Goal: Task Accomplishment & Management: Manage account settings

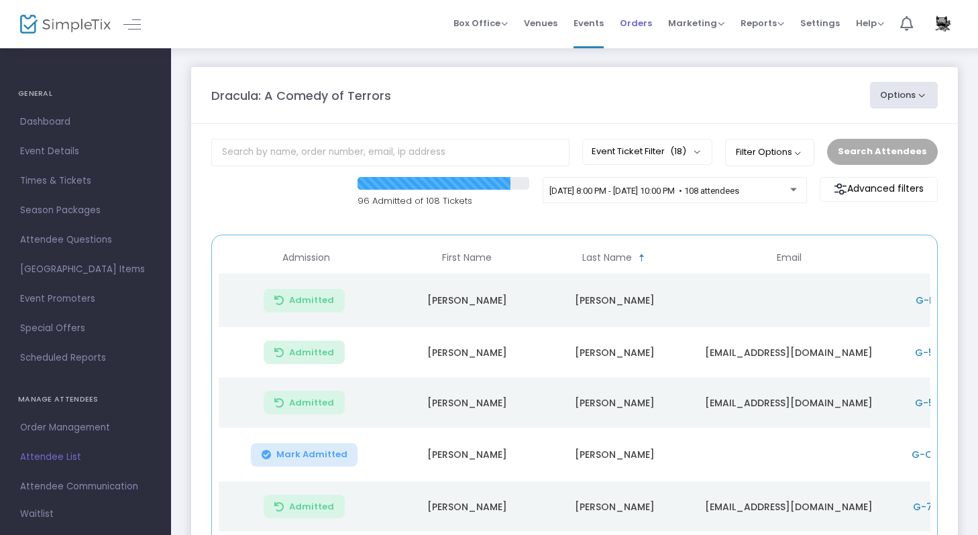
click at [647, 19] on span "Orders" at bounding box center [636, 23] width 32 height 34
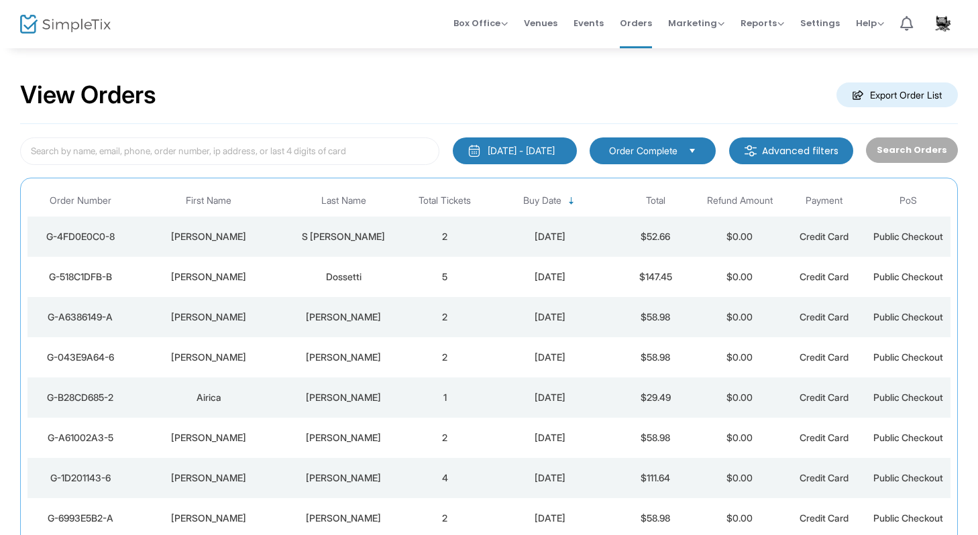
click at [309, 272] on div "Dossetti" at bounding box center [343, 276] width 111 height 13
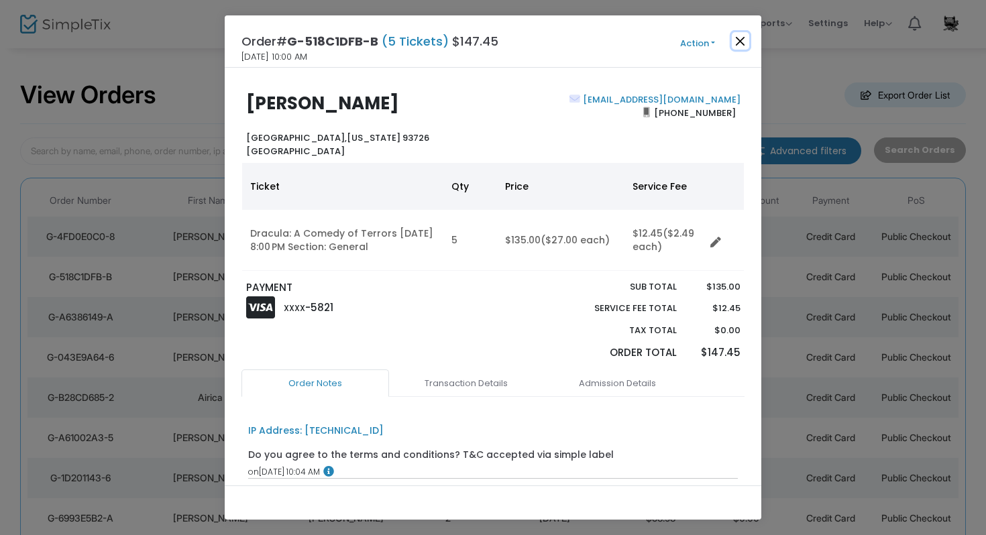
click at [738, 44] on button "Close" at bounding box center [740, 40] width 17 height 17
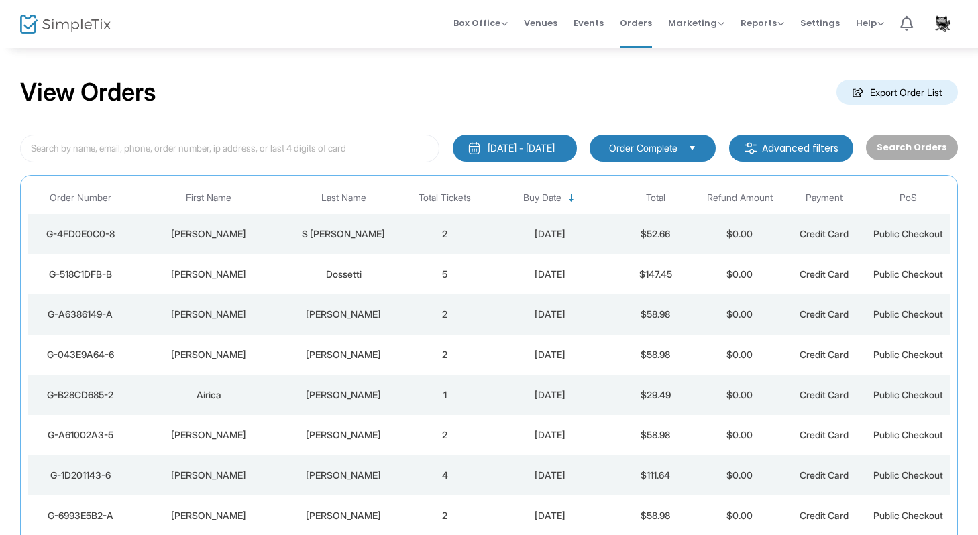
scroll to position [3, 0]
click at [405, 233] on td "2" at bounding box center [445, 233] width 85 height 40
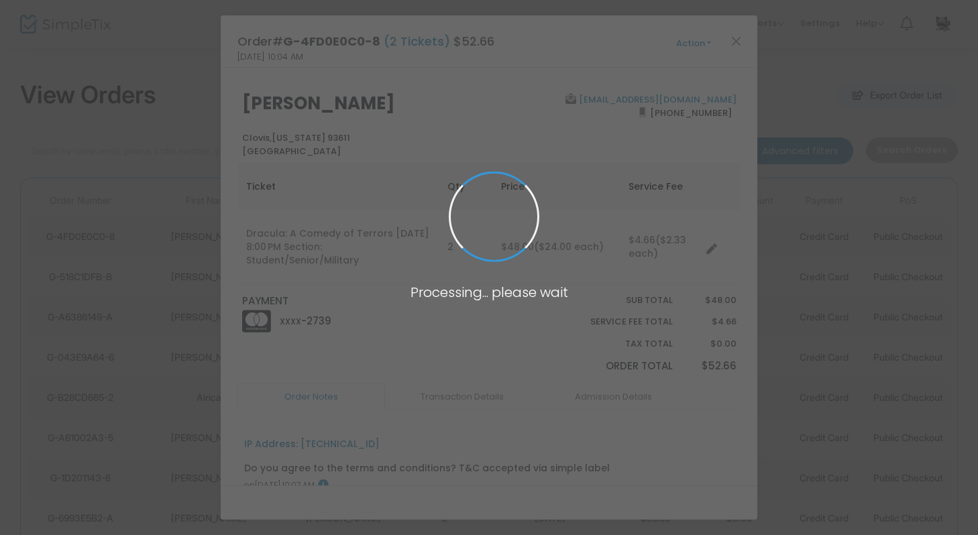
scroll to position [0, 0]
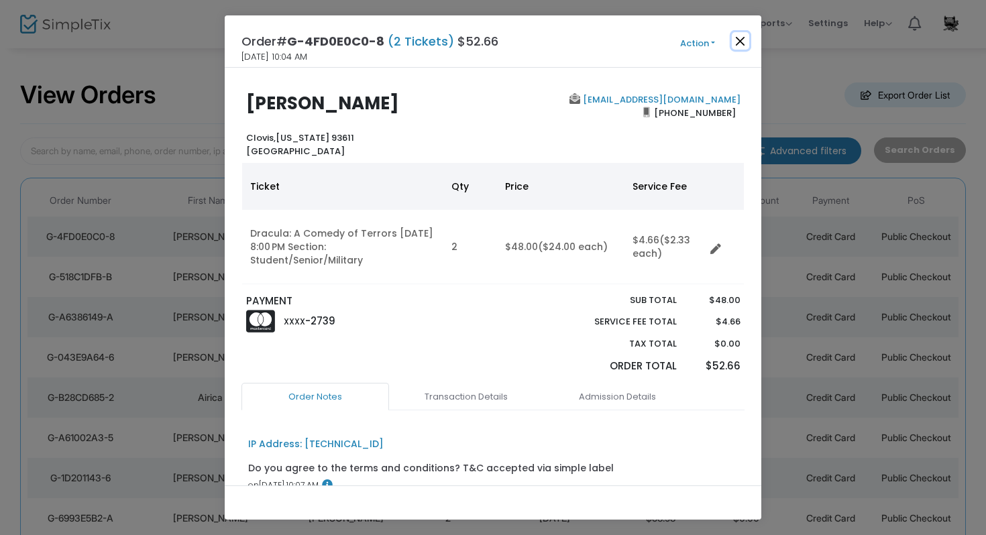
click at [737, 42] on button "Close" at bounding box center [740, 40] width 17 height 17
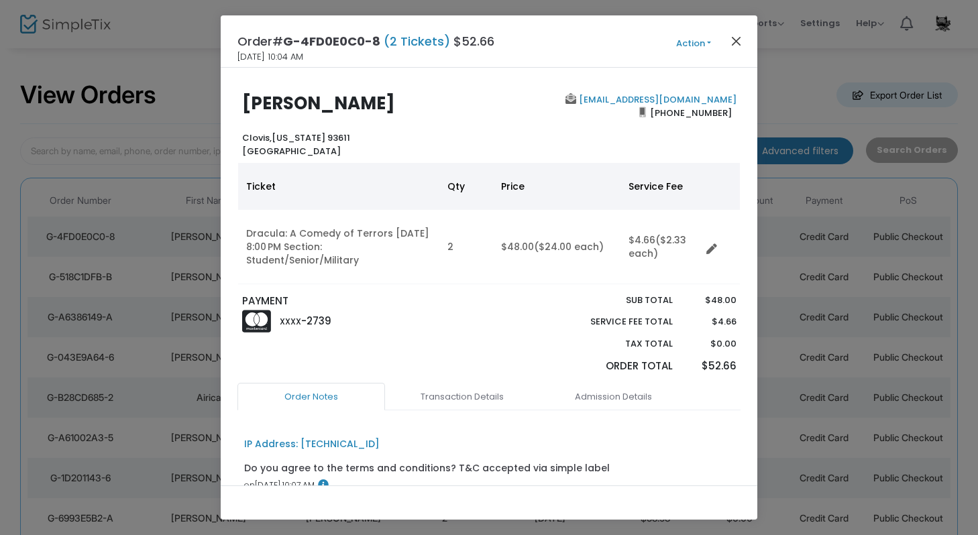
scroll to position [3, 0]
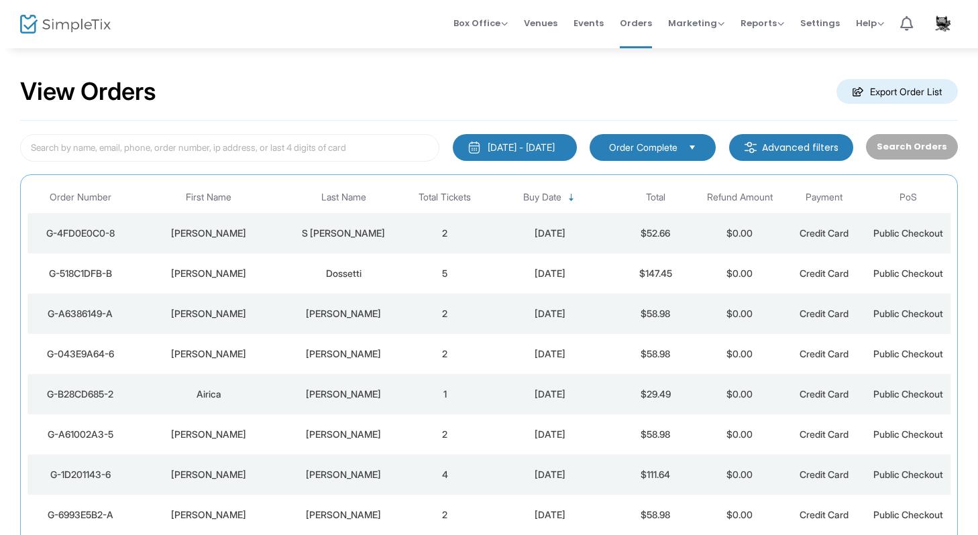
click at [447, 276] on td "5" at bounding box center [445, 274] width 85 height 40
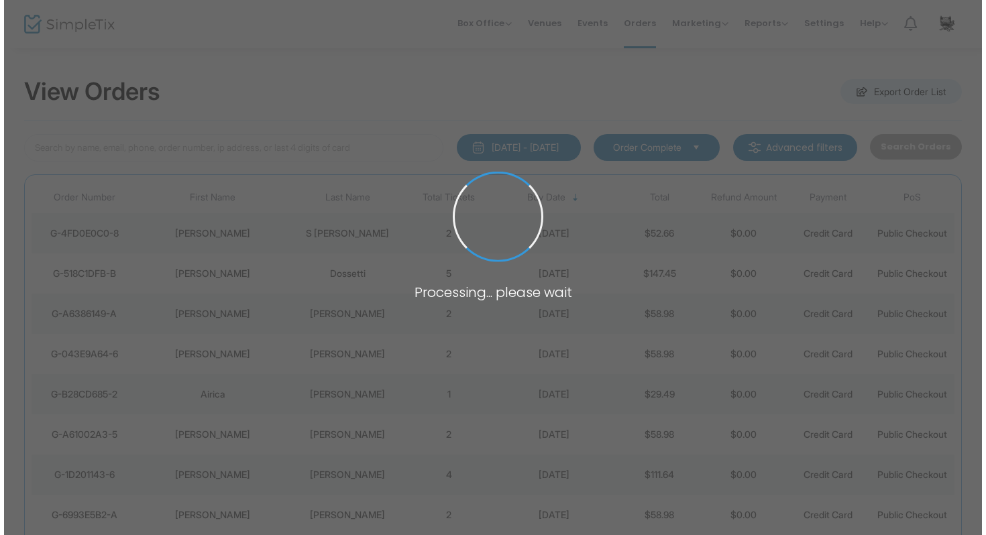
scroll to position [0, 0]
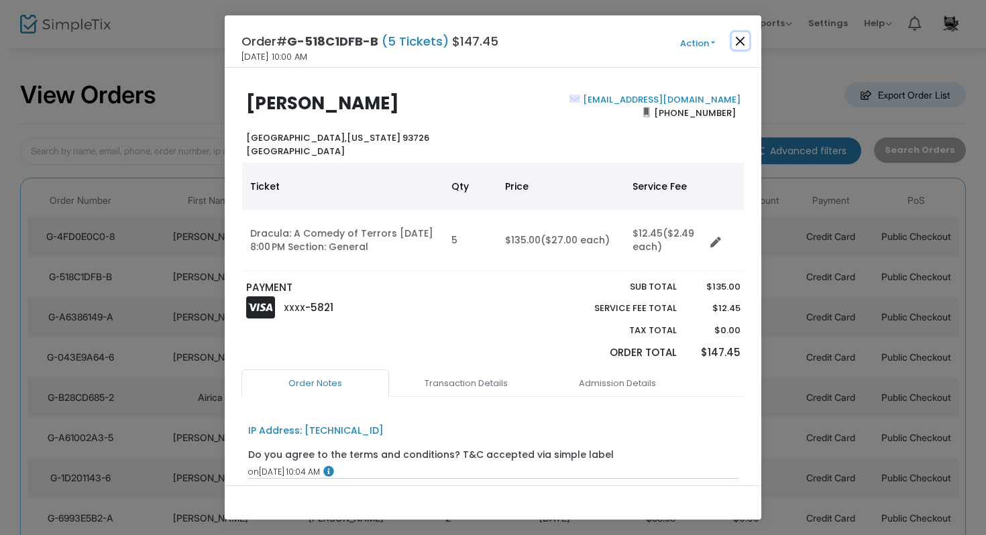
click at [742, 46] on button "Close" at bounding box center [740, 40] width 17 height 17
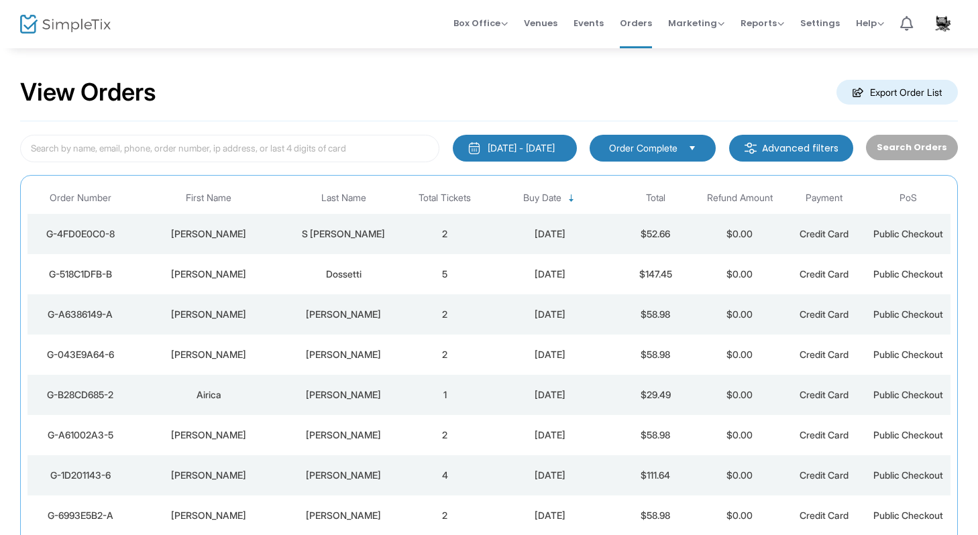
scroll to position [3, 0]
click at [397, 241] on td "S [PERSON_NAME]" at bounding box center [343, 233] width 118 height 40
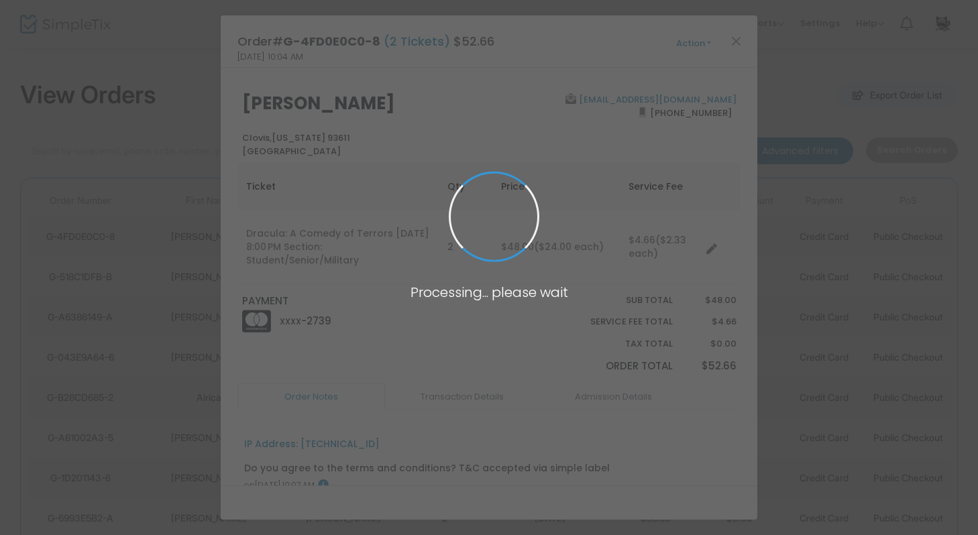
scroll to position [0, 0]
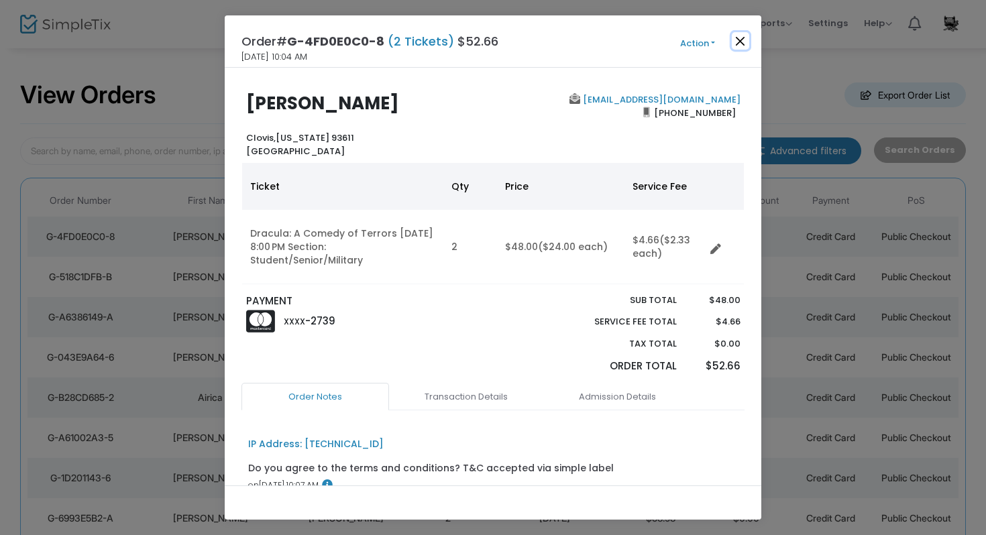
click at [743, 38] on button "Close" at bounding box center [740, 40] width 17 height 17
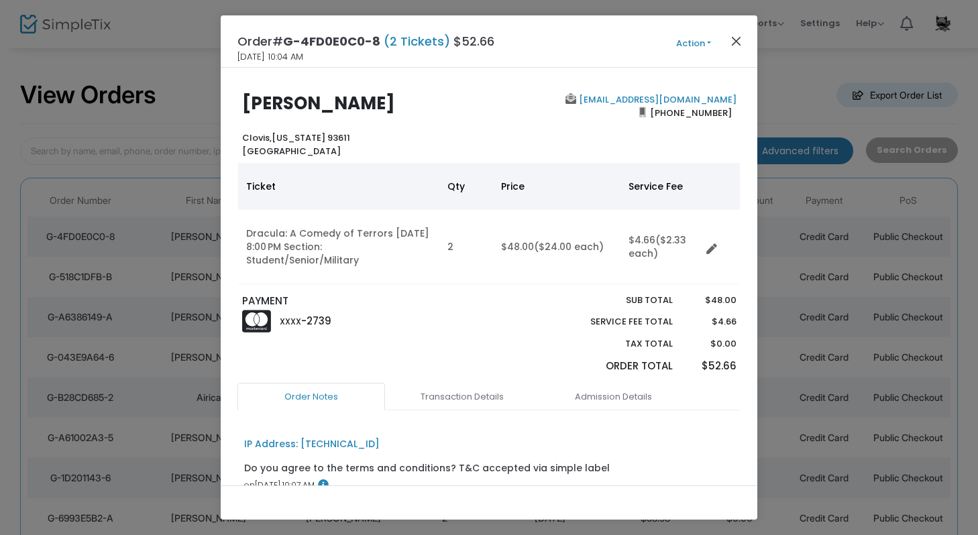
scroll to position [3, 0]
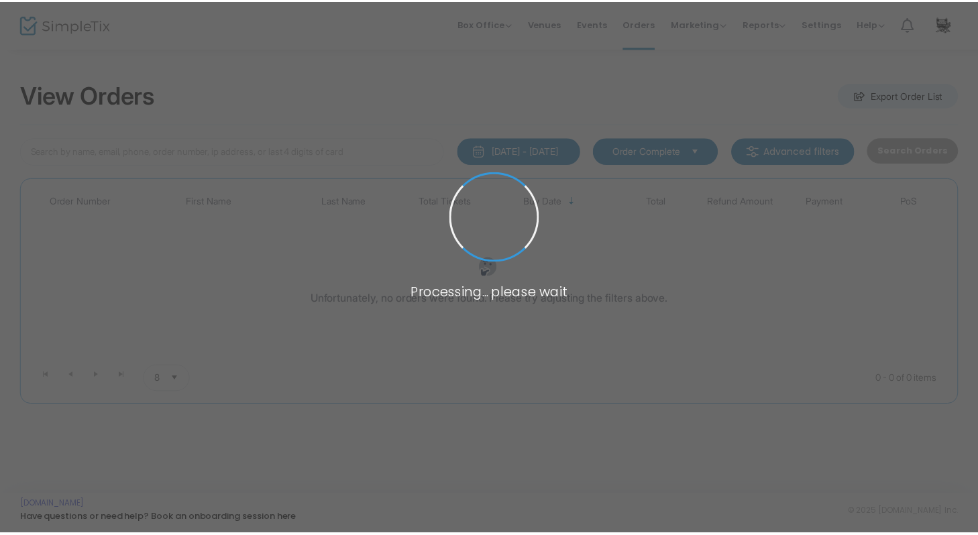
scroll to position [3, 0]
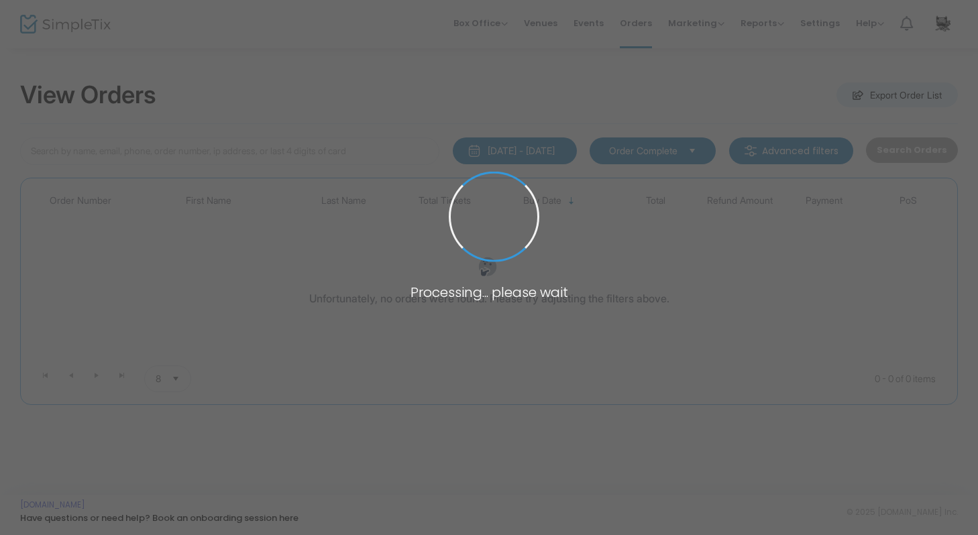
scroll to position [3, 0]
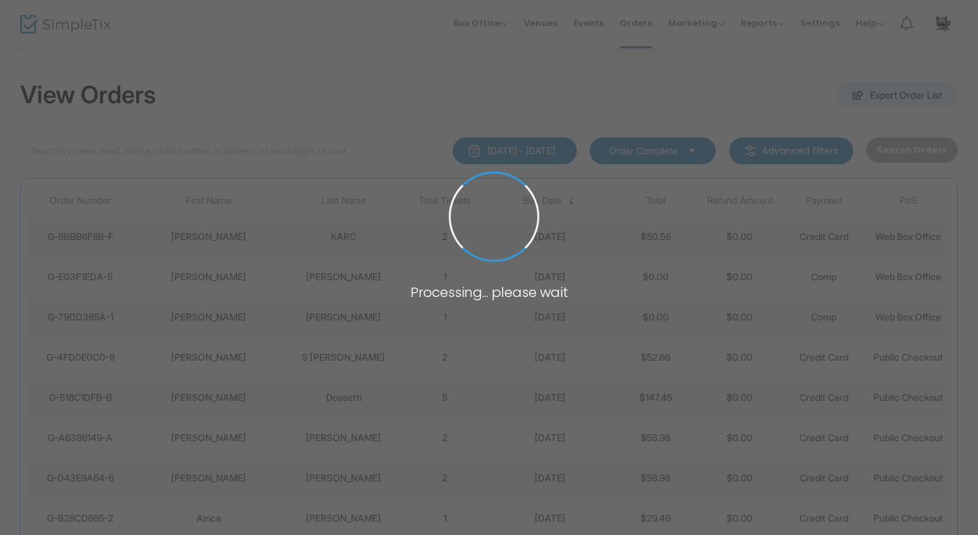
scroll to position [3, 0]
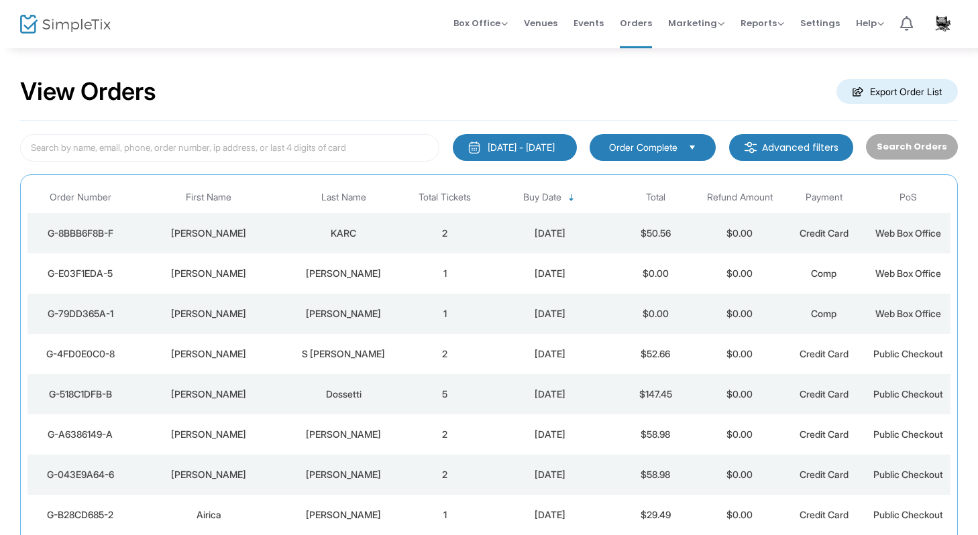
click at [365, 434] on div "[PERSON_NAME]" at bounding box center [343, 434] width 111 height 13
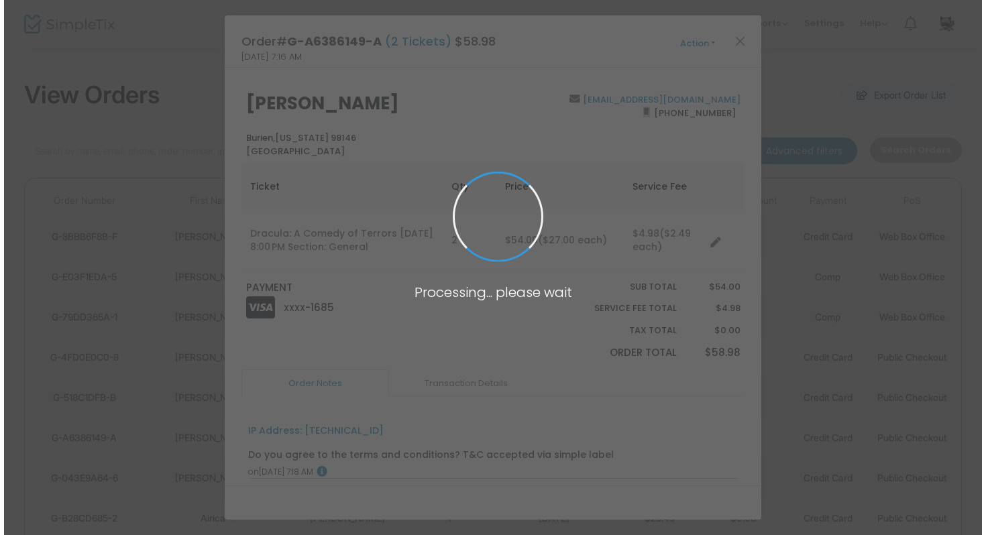
scroll to position [0, 0]
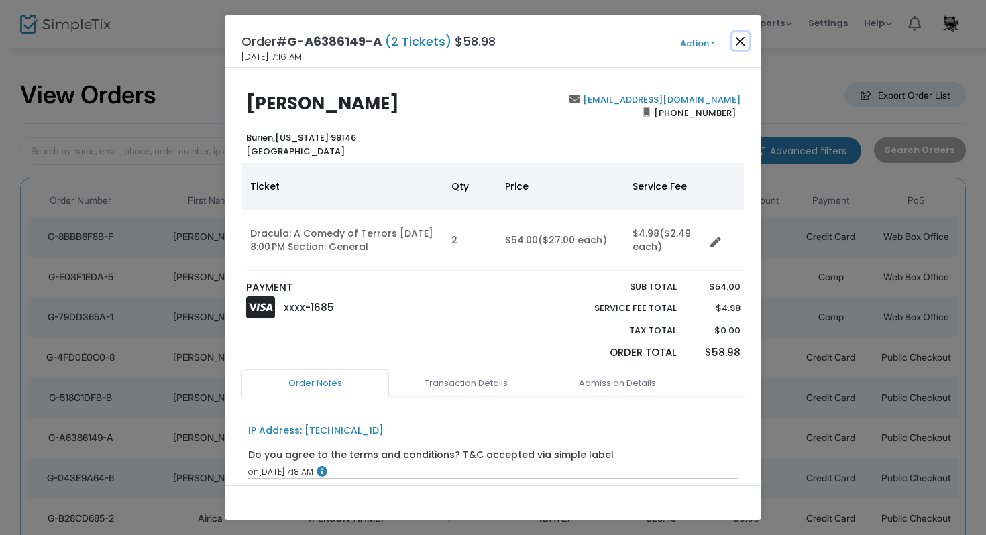
click at [741, 38] on button "Close" at bounding box center [740, 40] width 17 height 17
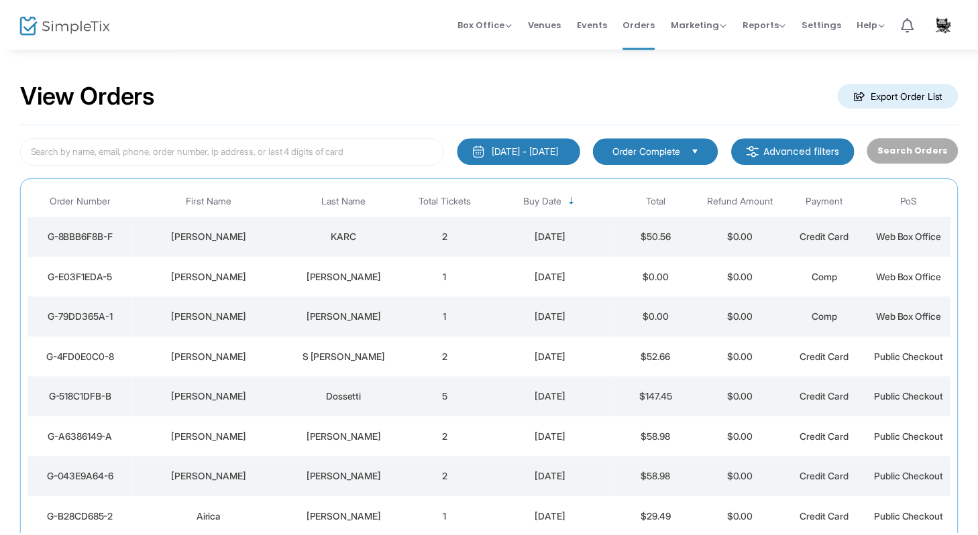
scroll to position [3, 0]
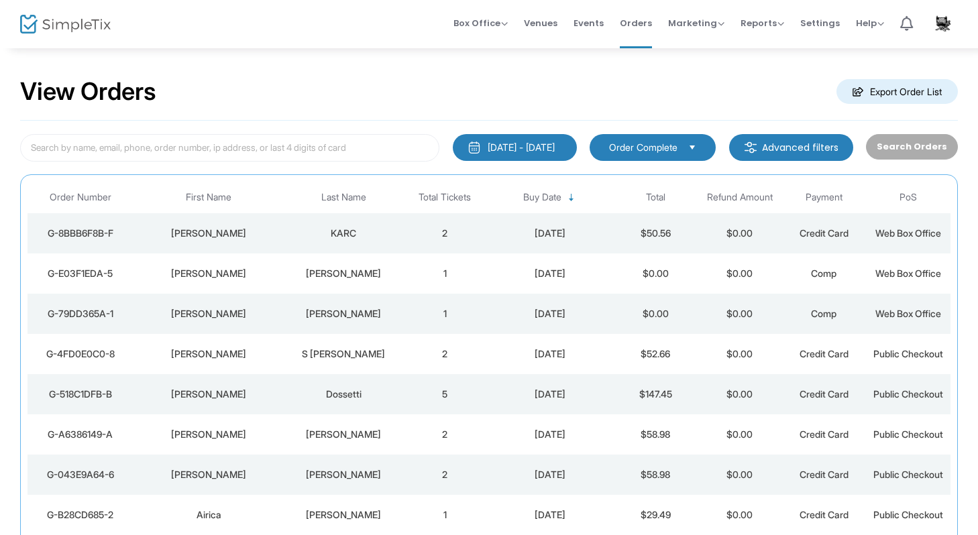
click at [231, 395] on div "[PERSON_NAME]" at bounding box center [208, 394] width 145 height 13
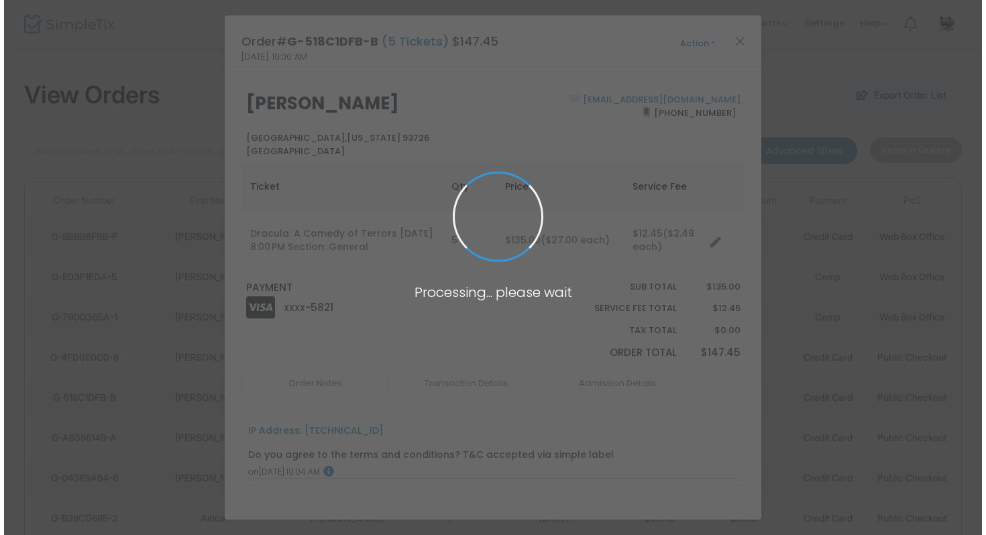
scroll to position [0, 0]
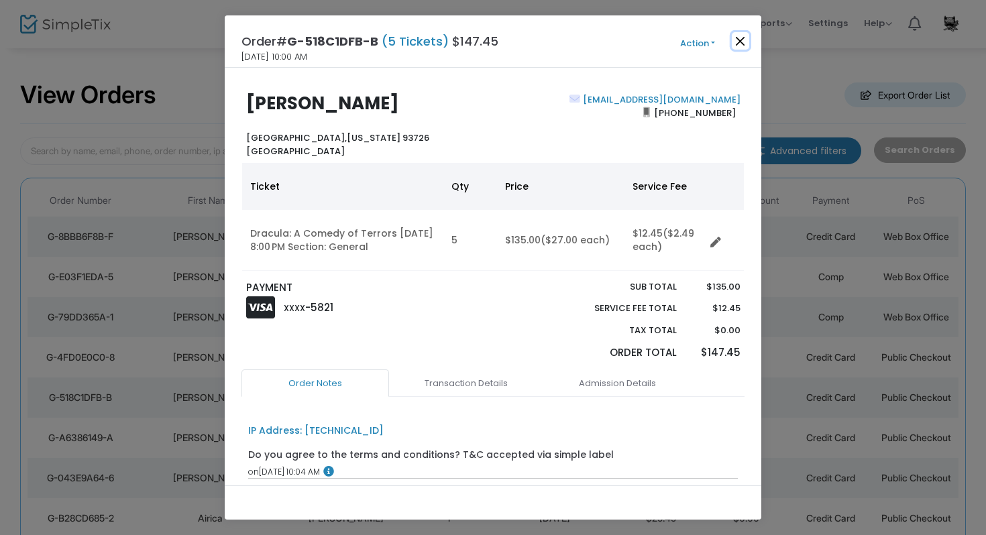
click at [741, 41] on button "Close" at bounding box center [740, 40] width 17 height 17
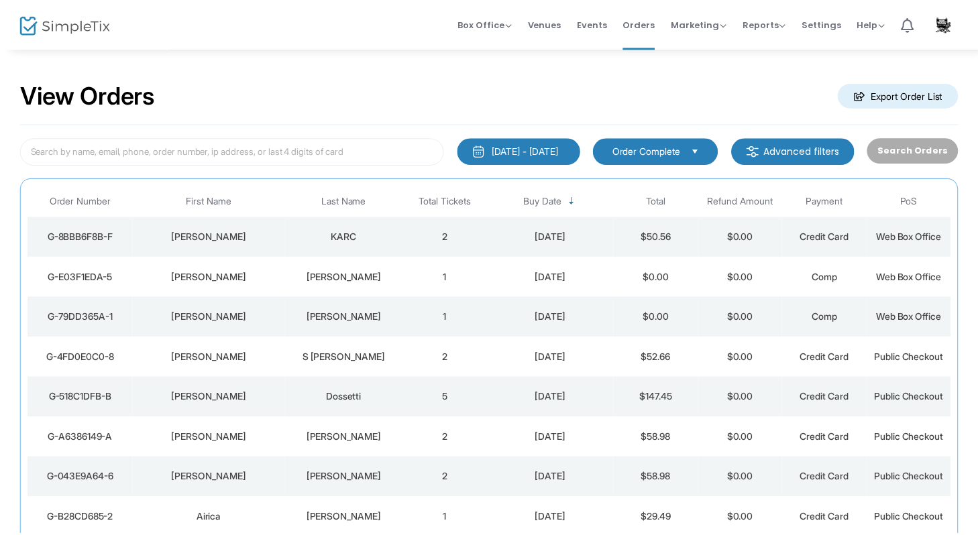
scroll to position [3, 0]
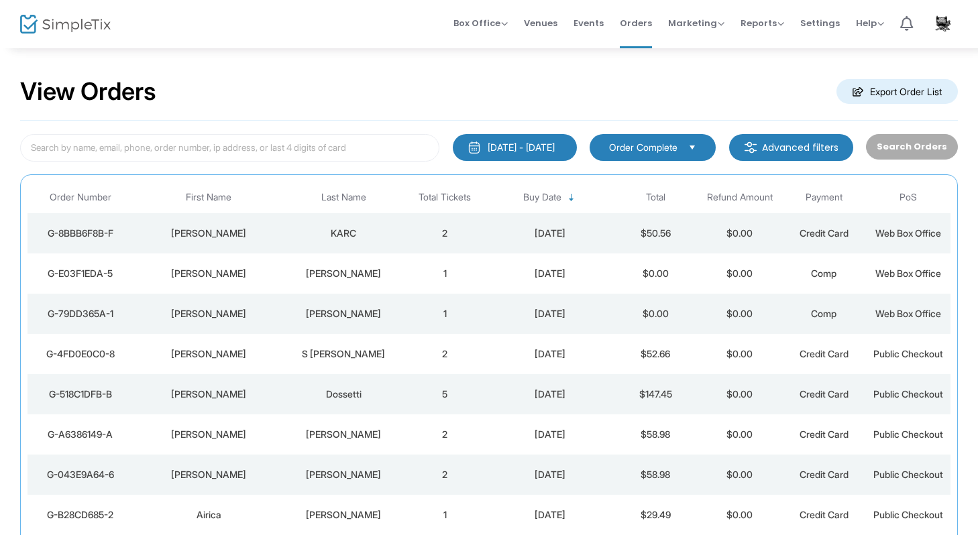
click at [299, 347] on td "S [PERSON_NAME]" at bounding box center [343, 354] width 118 height 40
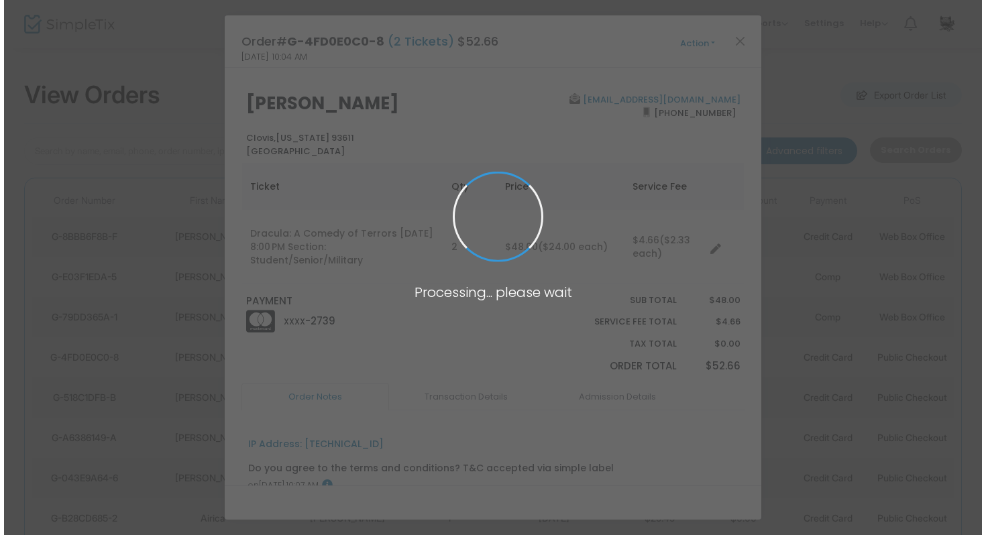
scroll to position [0, 0]
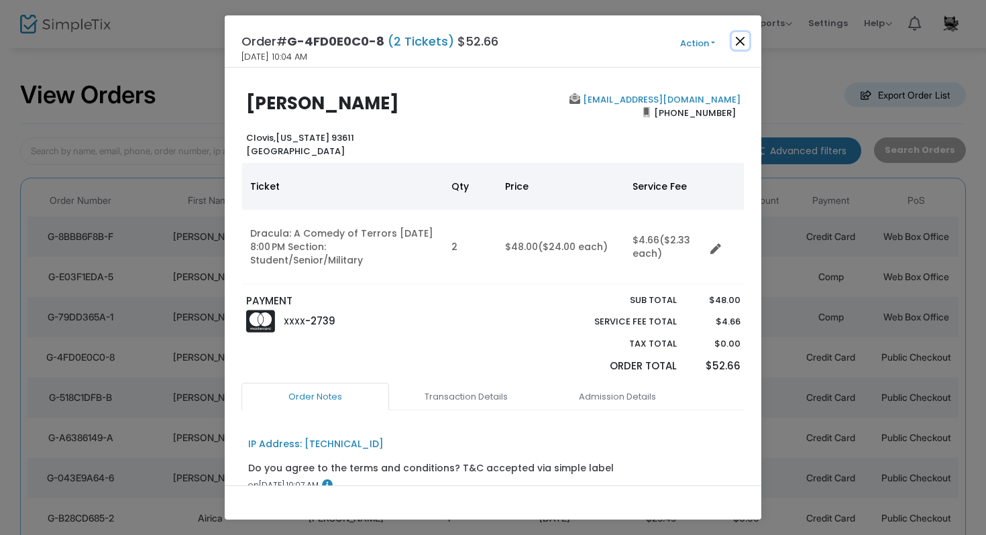
click at [744, 41] on button "Close" at bounding box center [740, 40] width 17 height 17
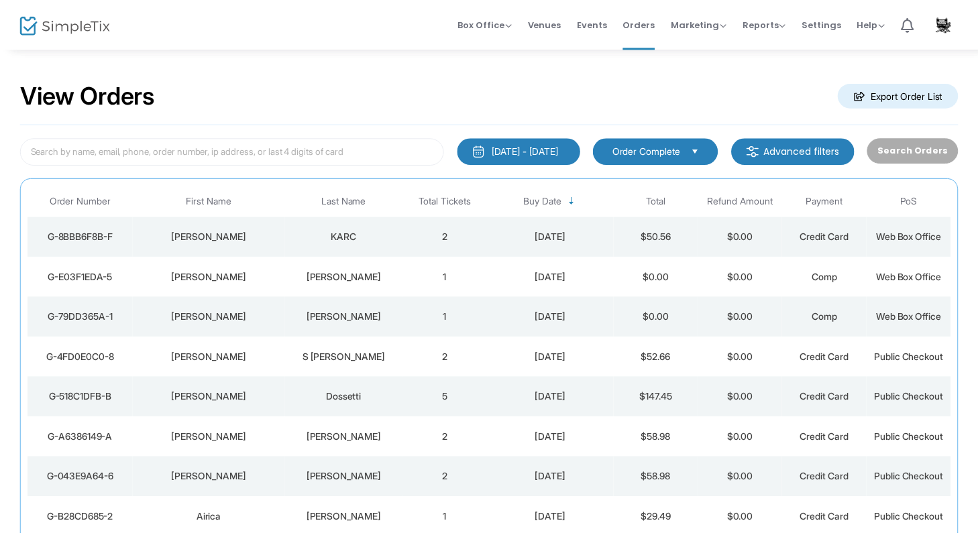
scroll to position [3, 0]
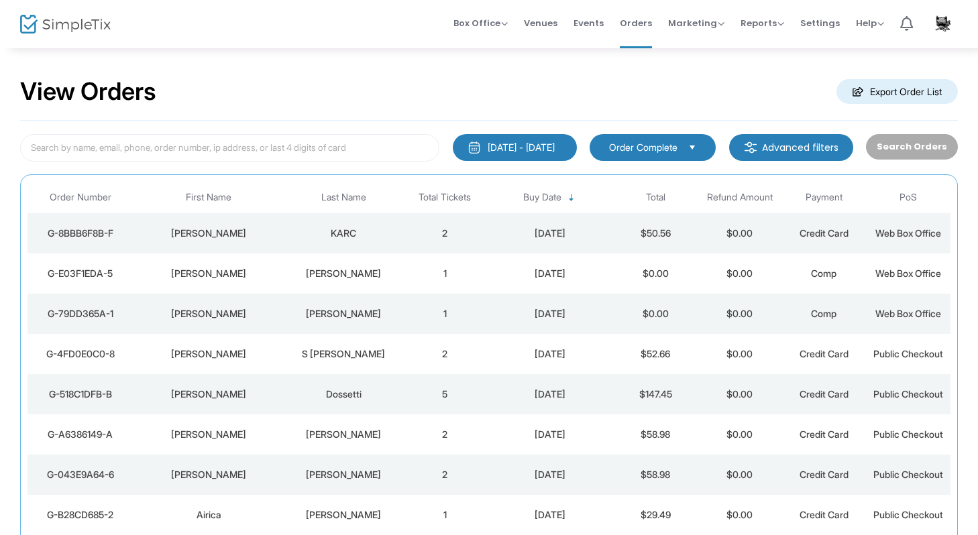
click at [334, 314] on div "[PERSON_NAME]" at bounding box center [343, 313] width 111 height 13
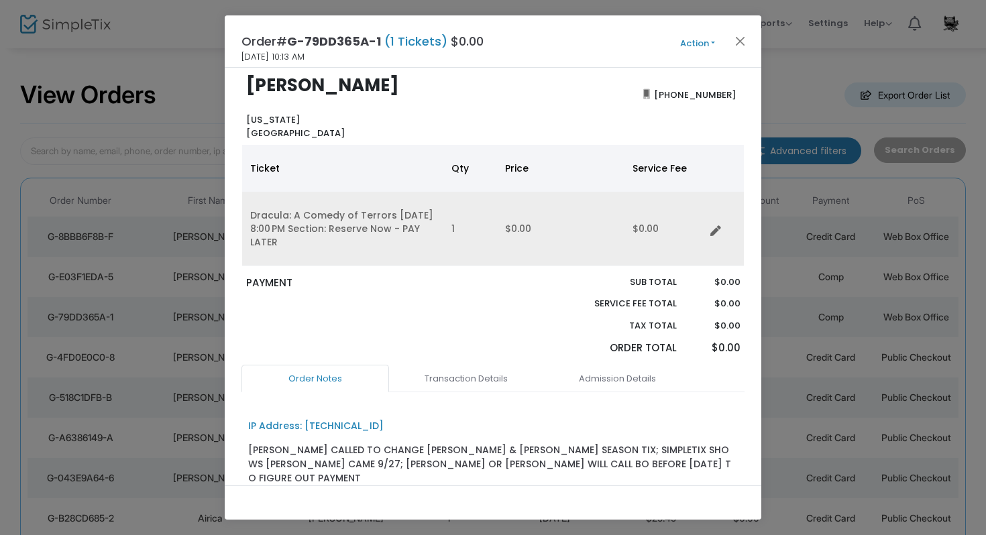
scroll to position [23, 0]
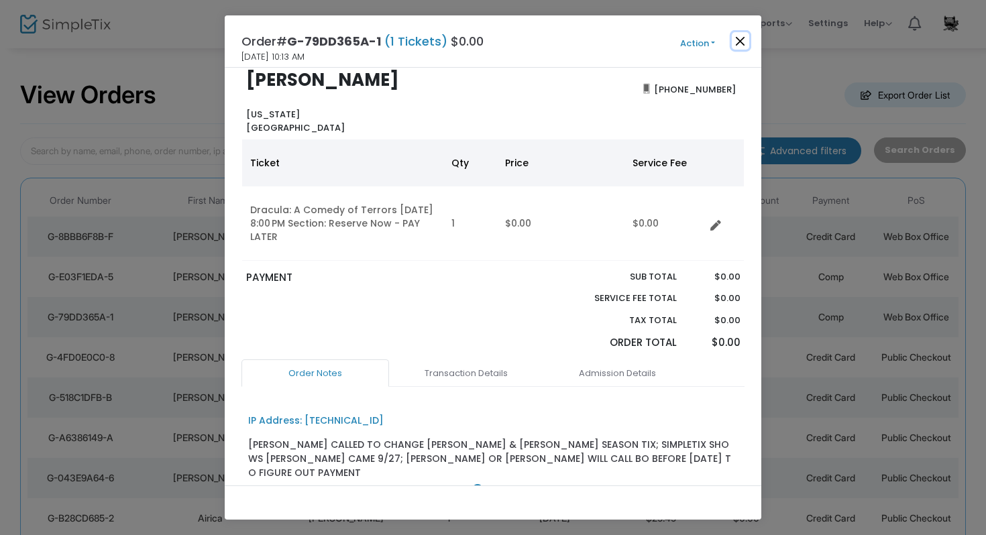
click at [741, 39] on button "Close" at bounding box center [740, 40] width 17 height 17
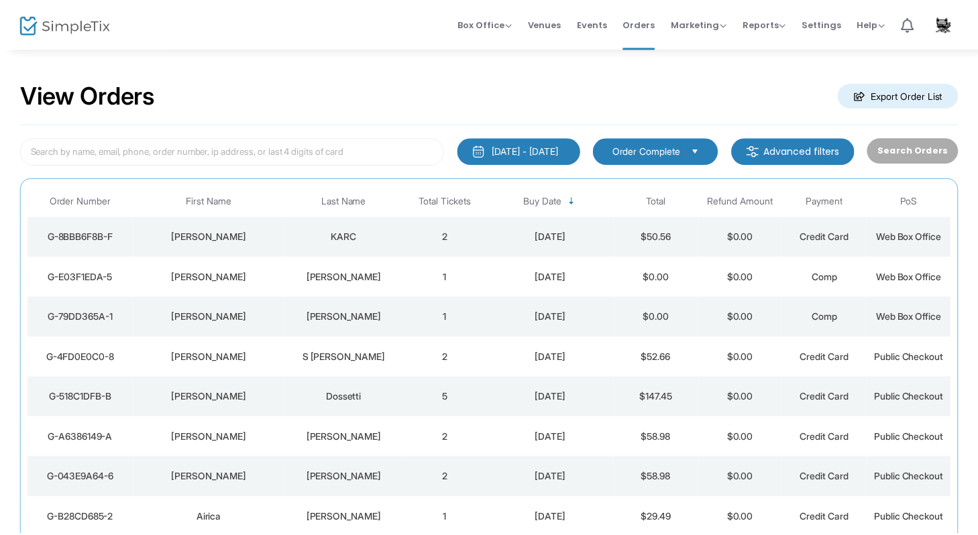
scroll to position [3, 0]
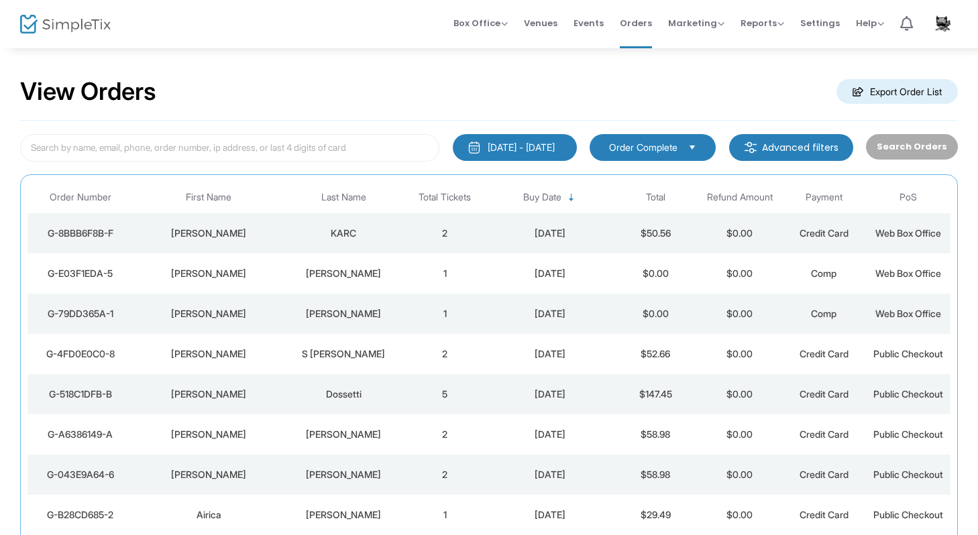
click at [361, 274] on div "[PERSON_NAME]" at bounding box center [343, 273] width 111 height 13
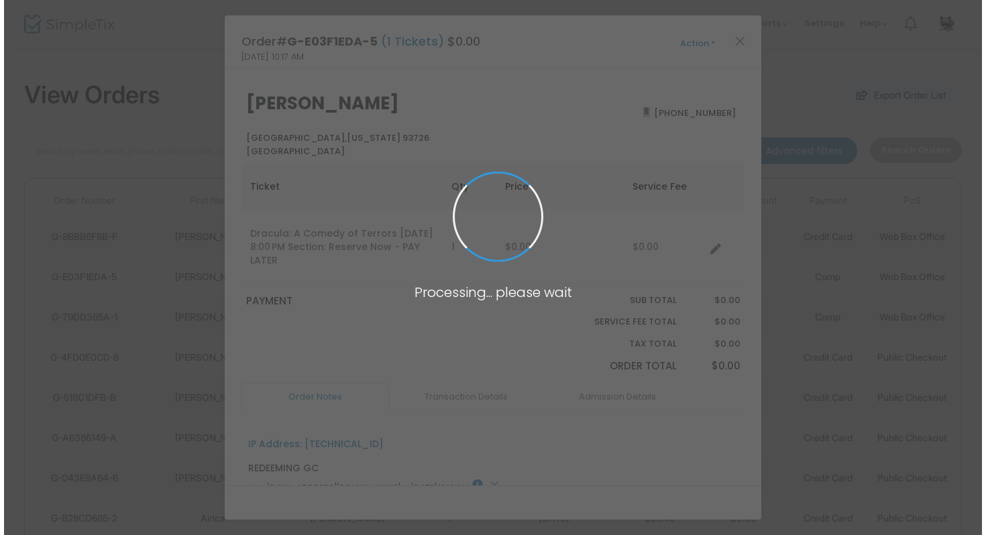
scroll to position [0, 0]
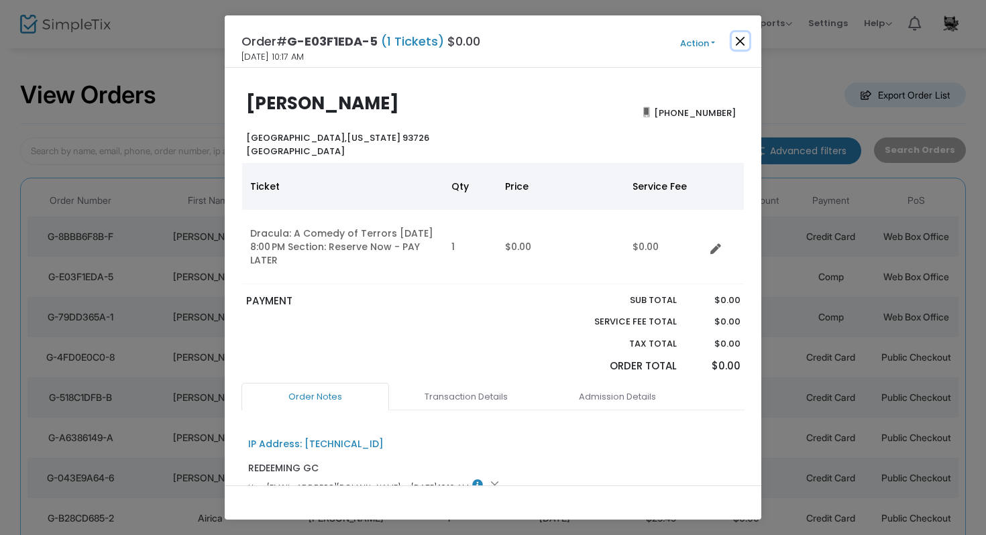
click at [741, 46] on button "Close" at bounding box center [740, 40] width 17 height 17
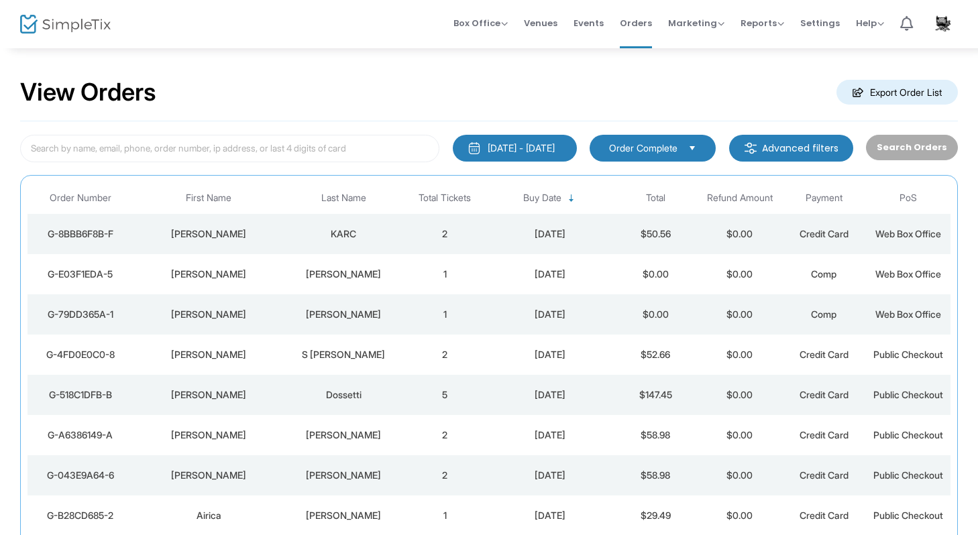
scroll to position [3, 0]
click at [385, 234] on div "KARC" at bounding box center [343, 233] width 111 height 13
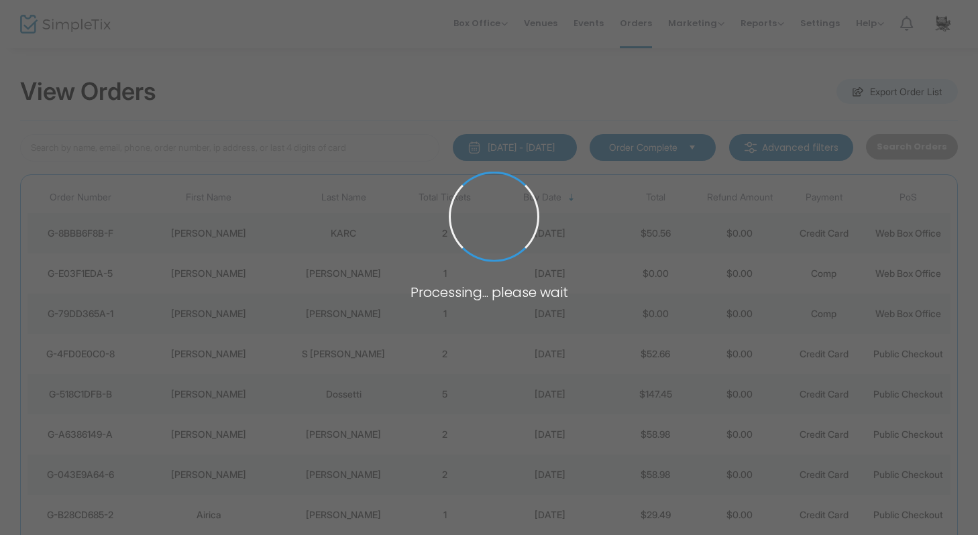
scroll to position [0, 0]
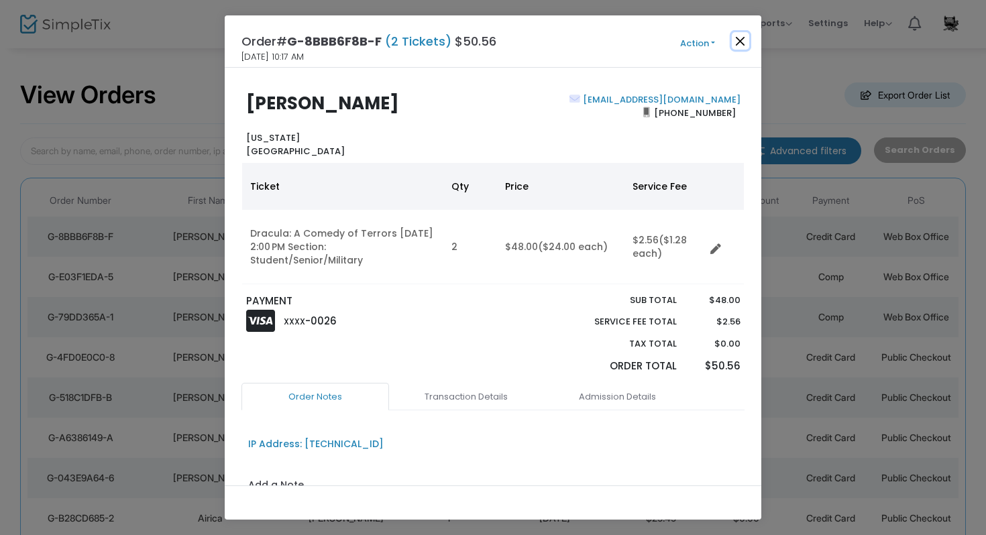
click at [738, 50] on button "Close" at bounding box center [740, 40] width 17 height 17
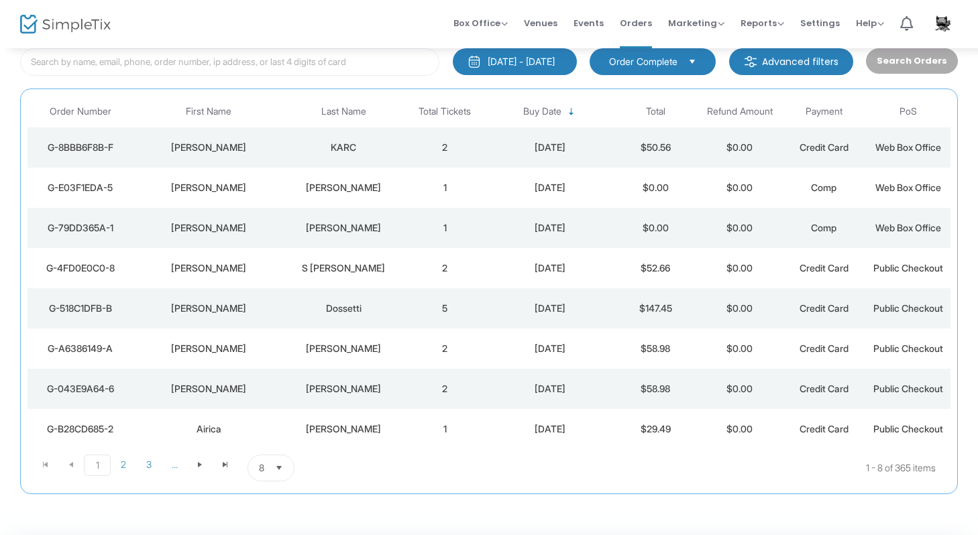
scroll to position [92, 0]
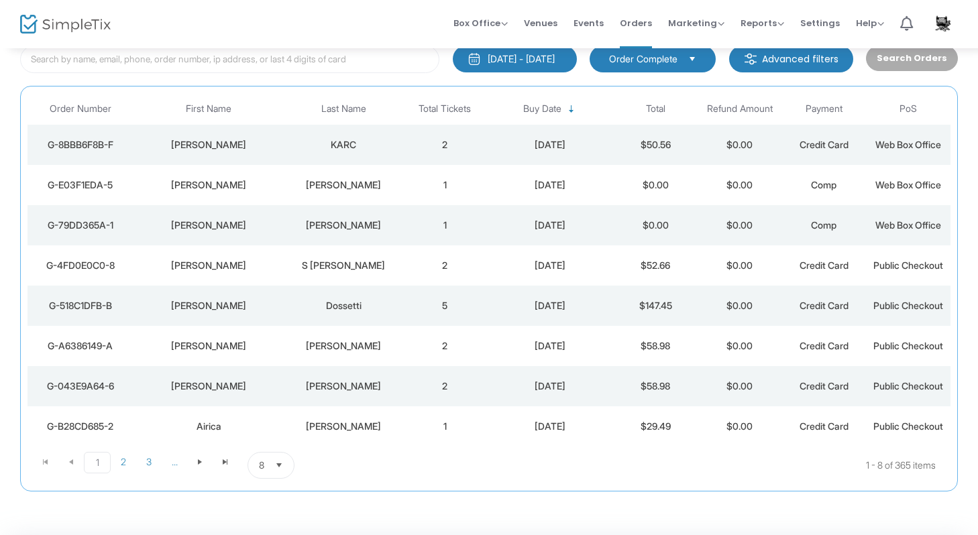
click at [366, 351] on div "[PERSON_NAME]" at bounding box center [343, 345] width 111 height 13
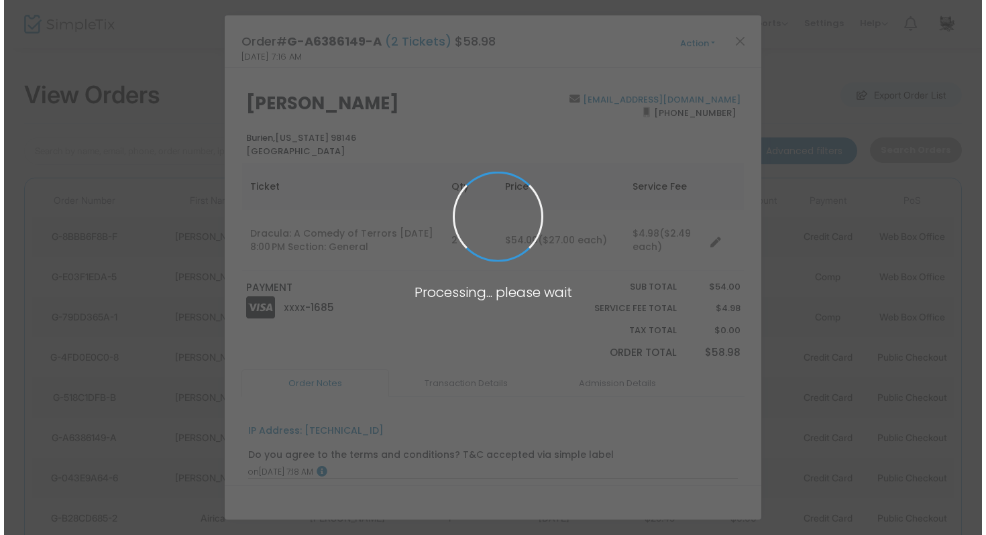
scroll to position [0, 0]
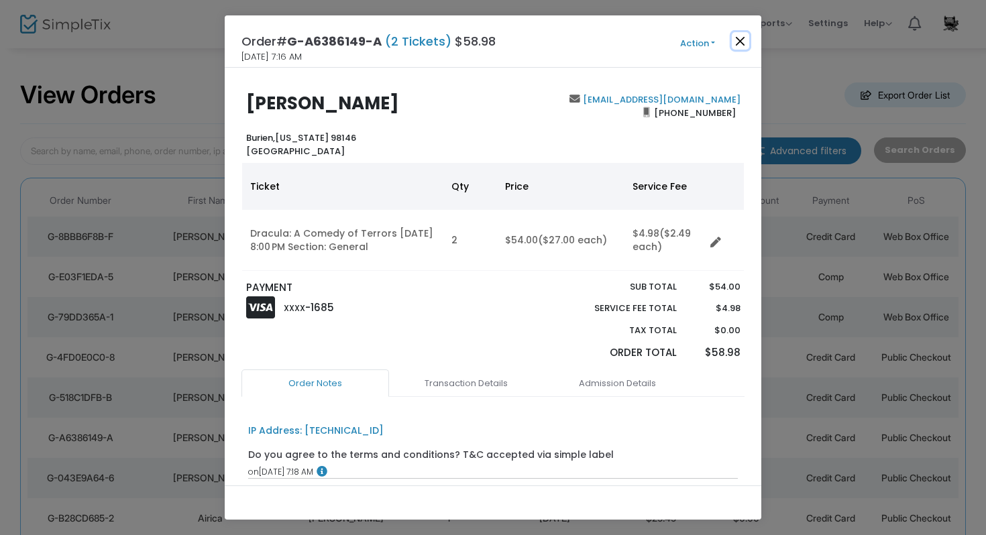
click at [741, 43] on button "Close" at bounding box center [740, 40] width 17 height 17
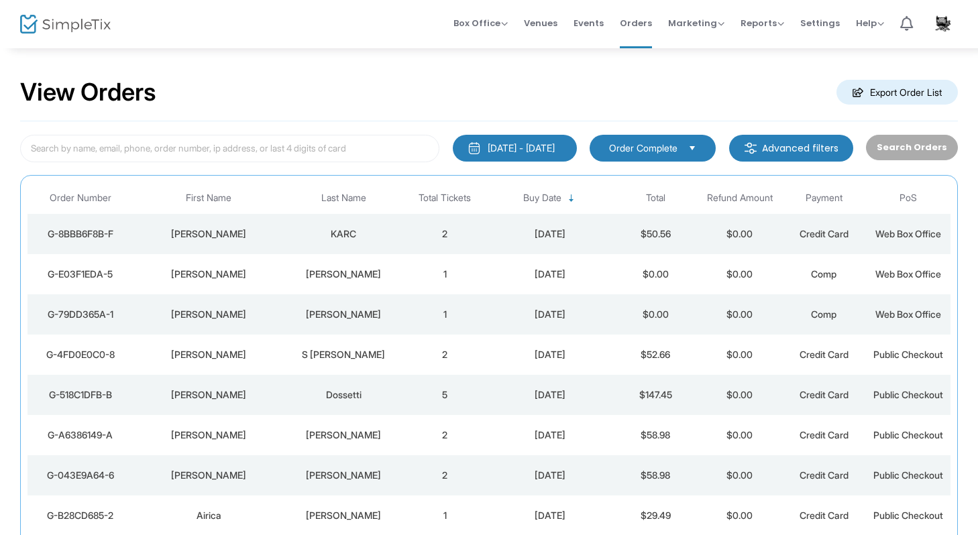
scroll to position [3, 0]
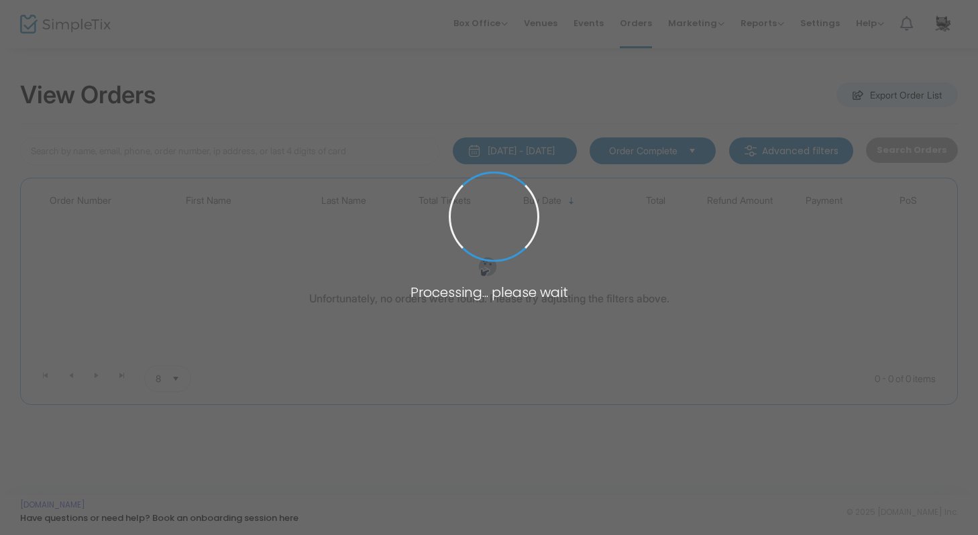
scroll to position [3, 0]
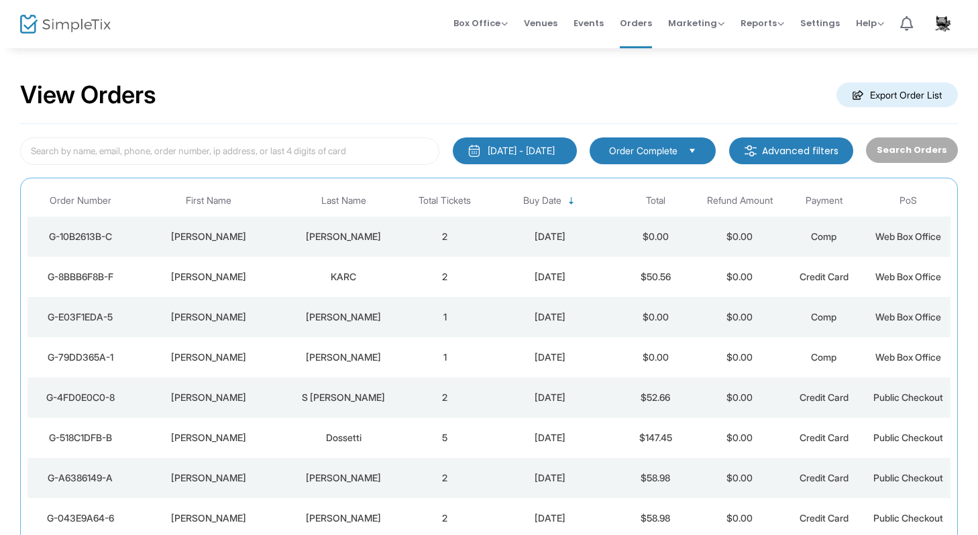
scroll to position [3, 0]
click at [324, 482] on div "[PERSON_NAME]" at bounding box center [343, 478] width 111 height 13
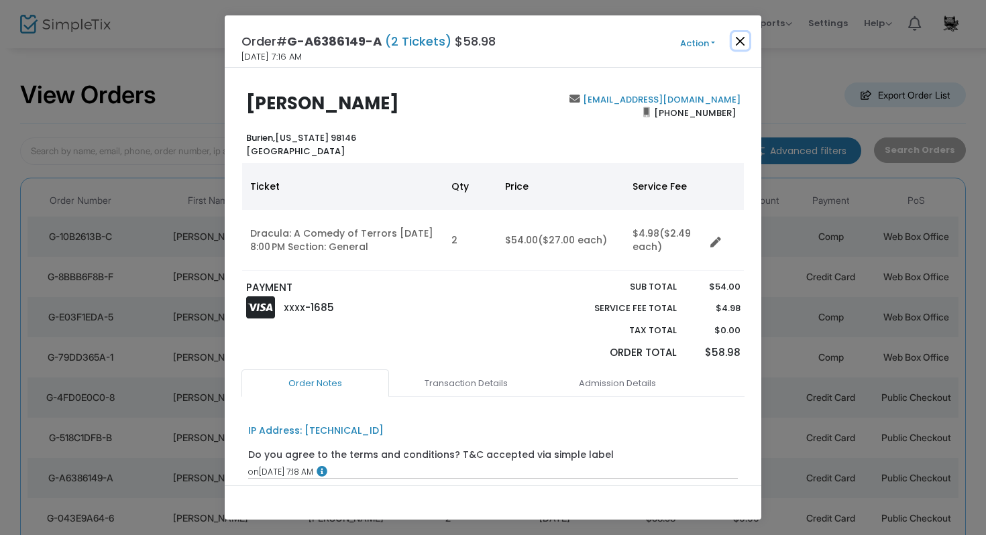
click at [736, 42] on button "Close" at bounding box center [740, 40] width 17 height 17
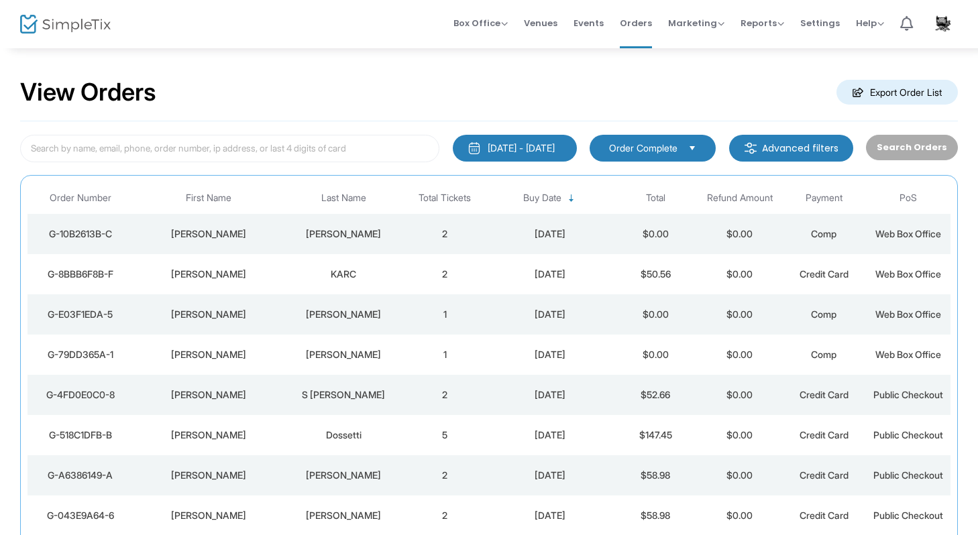
scroll to position [3, 0]
click at [353, 432] on div "Dossetti" at bounding box center [343, 434] width 111 height 13
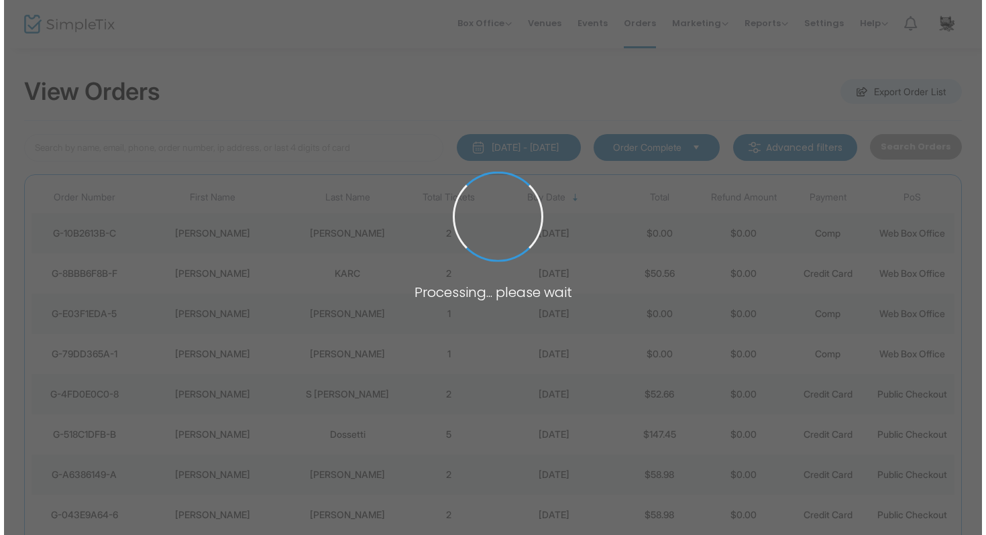
scroll to position [0, 0]
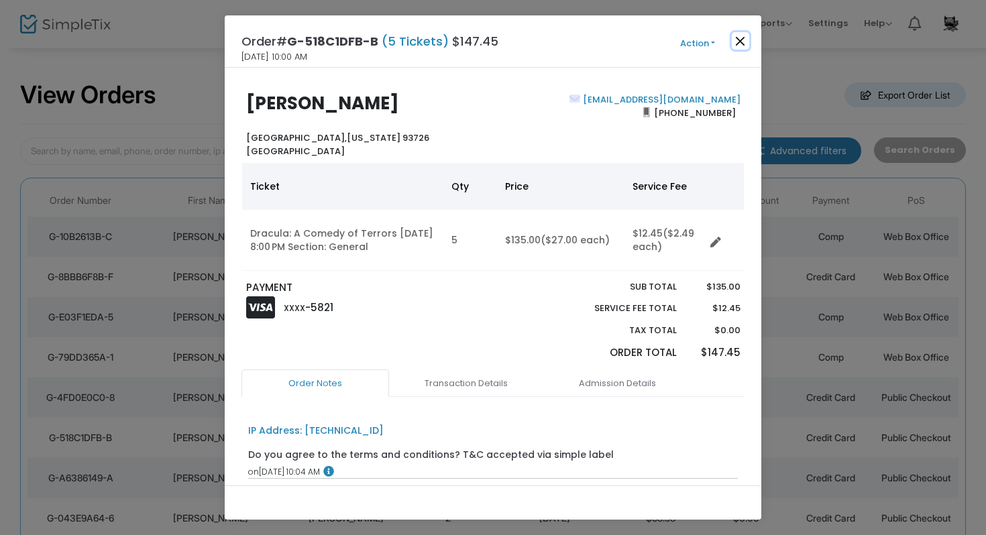
click at [733, 40] on button "Close" at bounding box center [740, 40] width 17 height 17
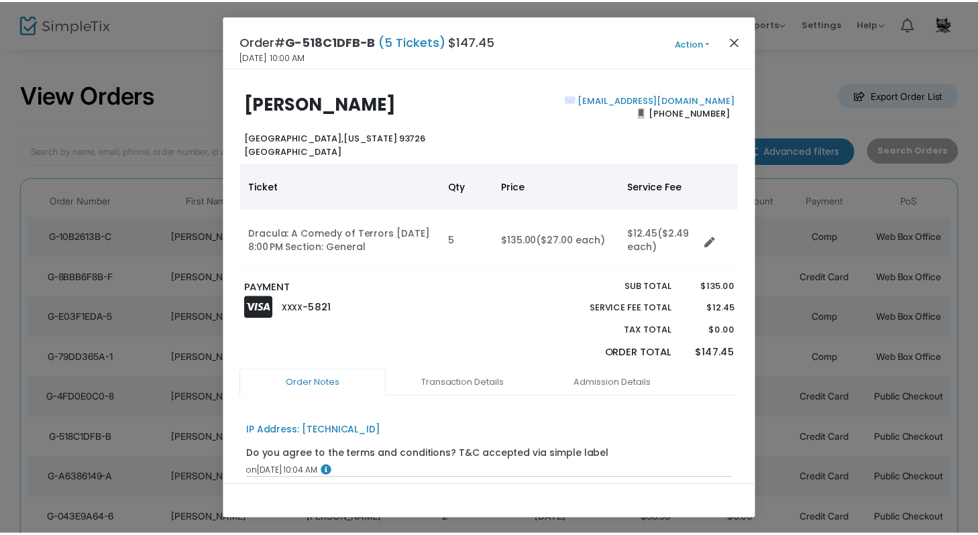
scroll to position [3, 0]
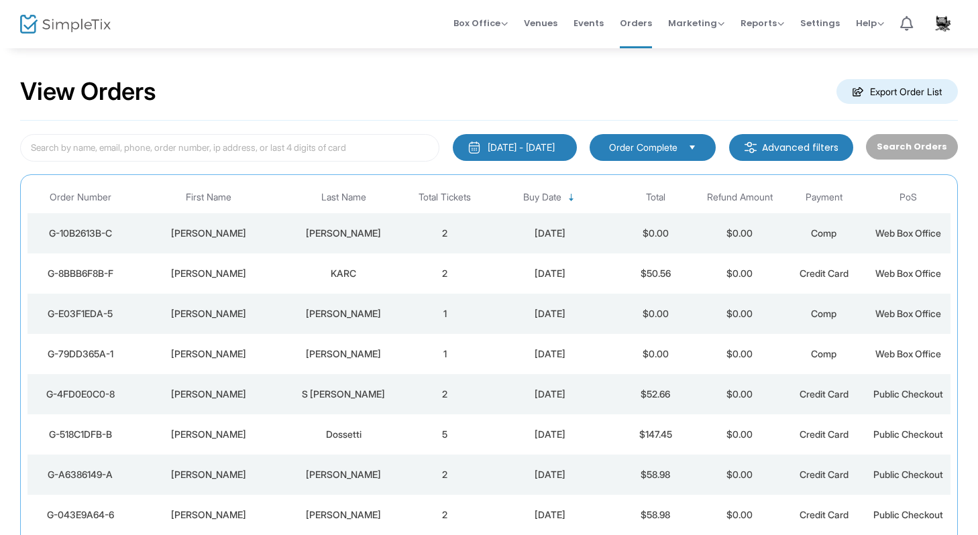
click at [347, 390] on div "S [PERSON_NAME]" at bounding box center [343, 394] width 111 height 13
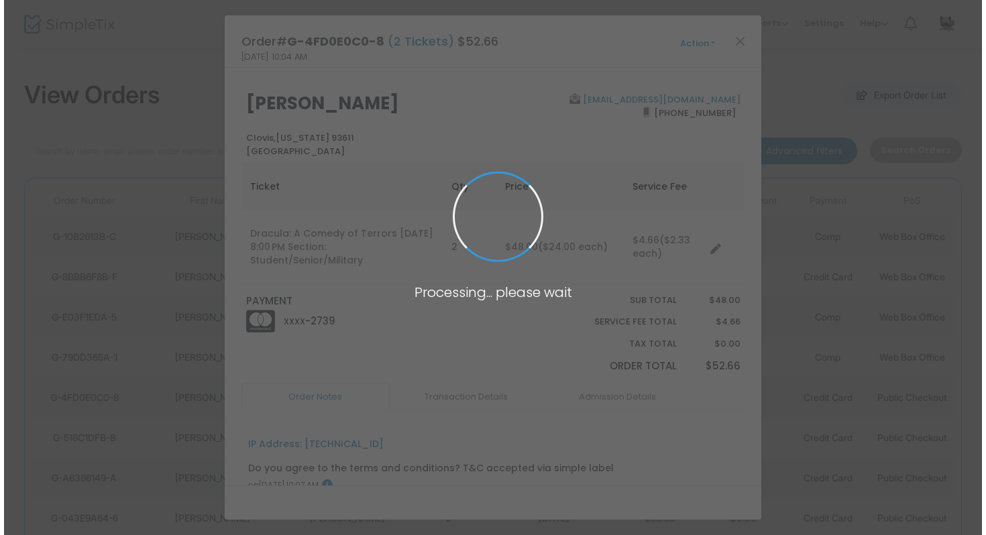
scroll to position [0, 0]
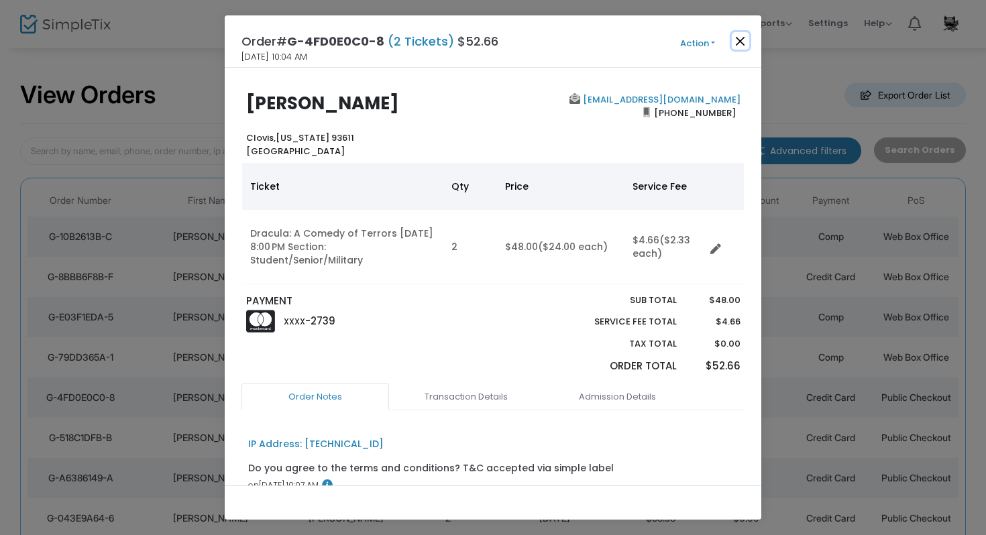
click at [740, 37] on button "Close" at bounding box center [740, 40] width 17 height 17
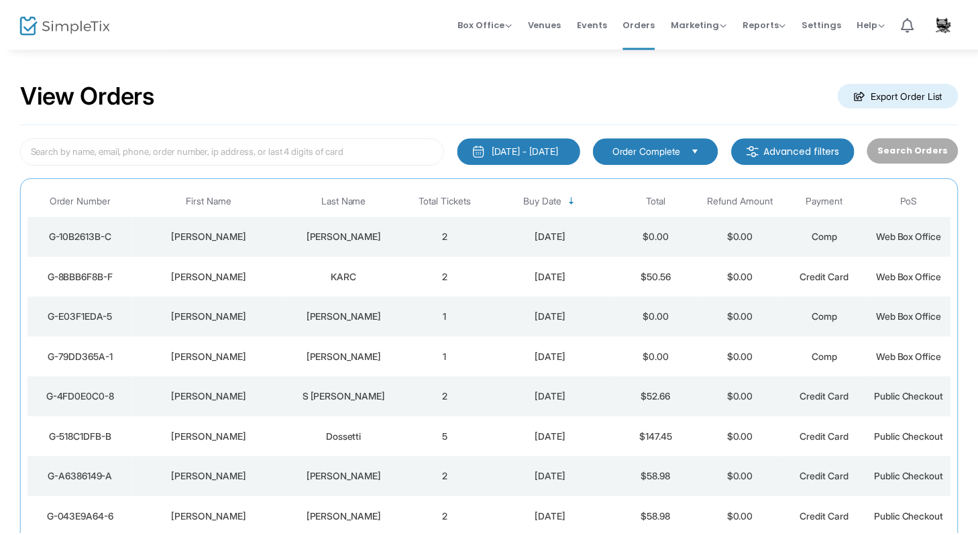
scroll to position [3, 0]
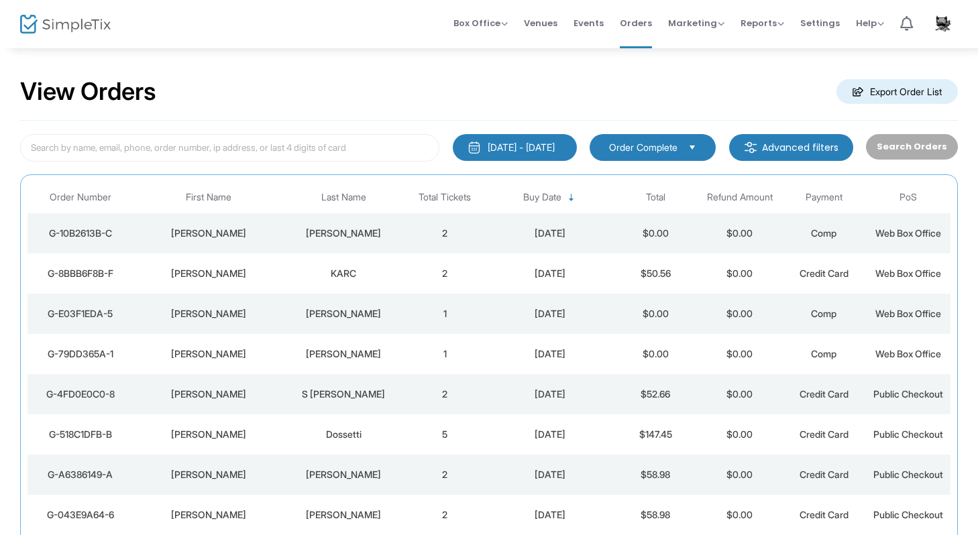
click at [425, 273] on td "2" at bounding box center [445, 274] width 85 height 40
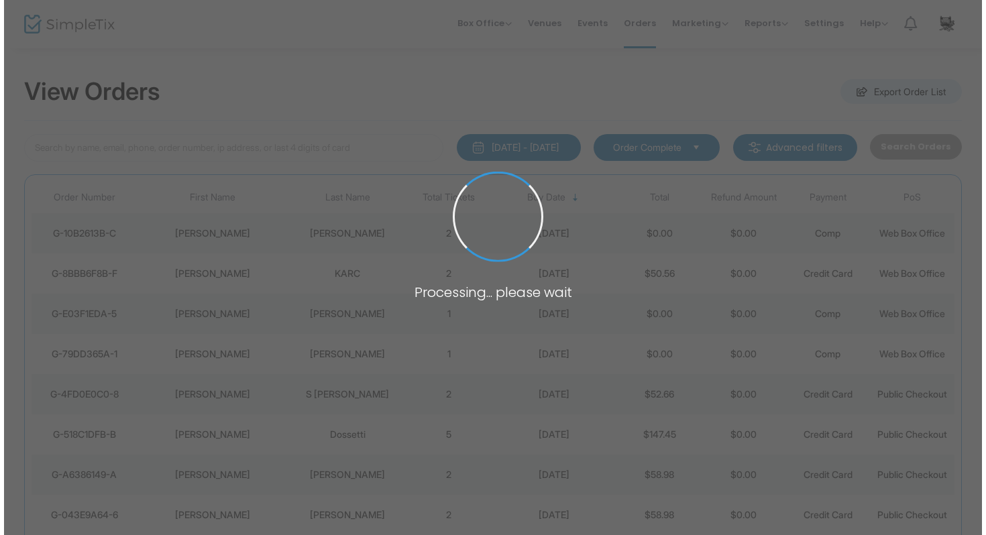
scroll to position [0, 0]
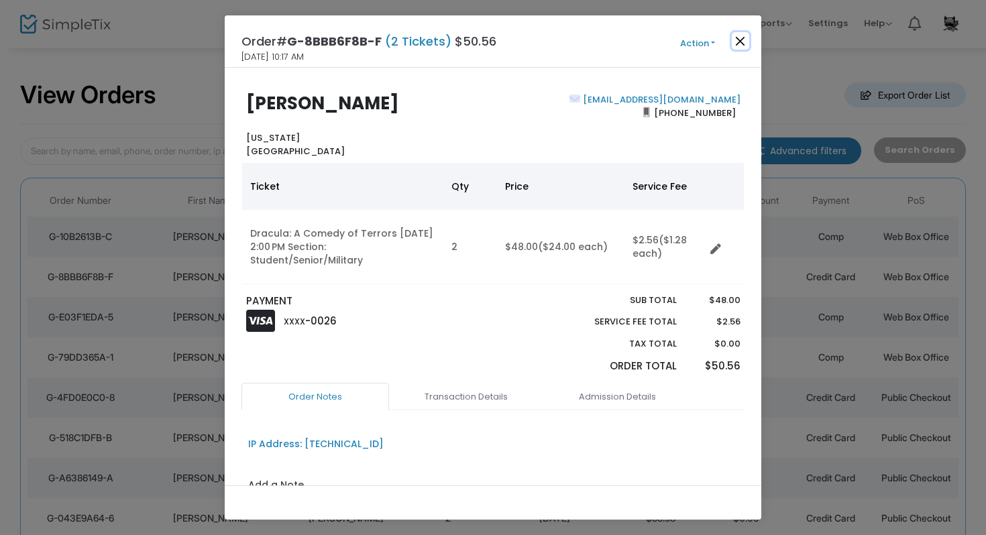
click at [739, 40] on button "Close" at bounding box center [740, 40] width 17 height 17
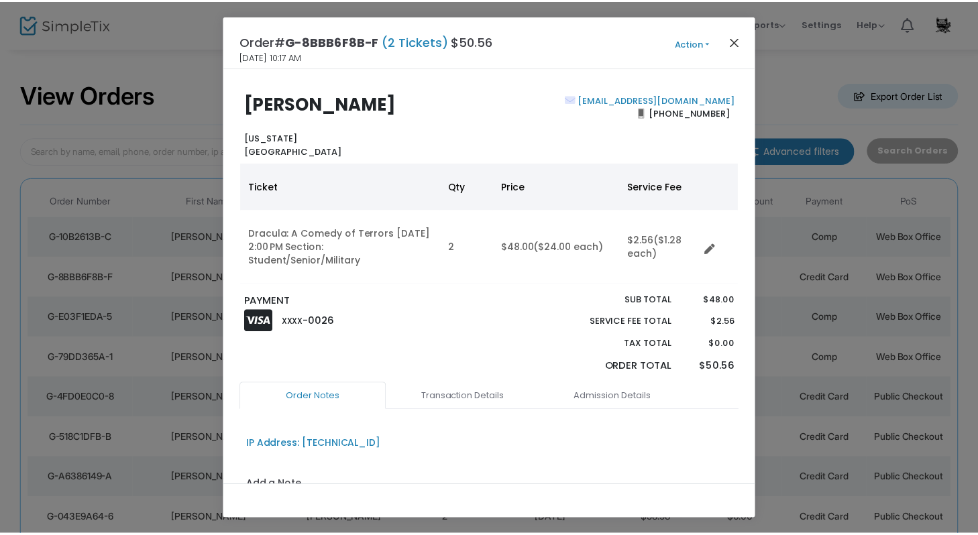
scroll to position [3, 0]
